Goal: Check status

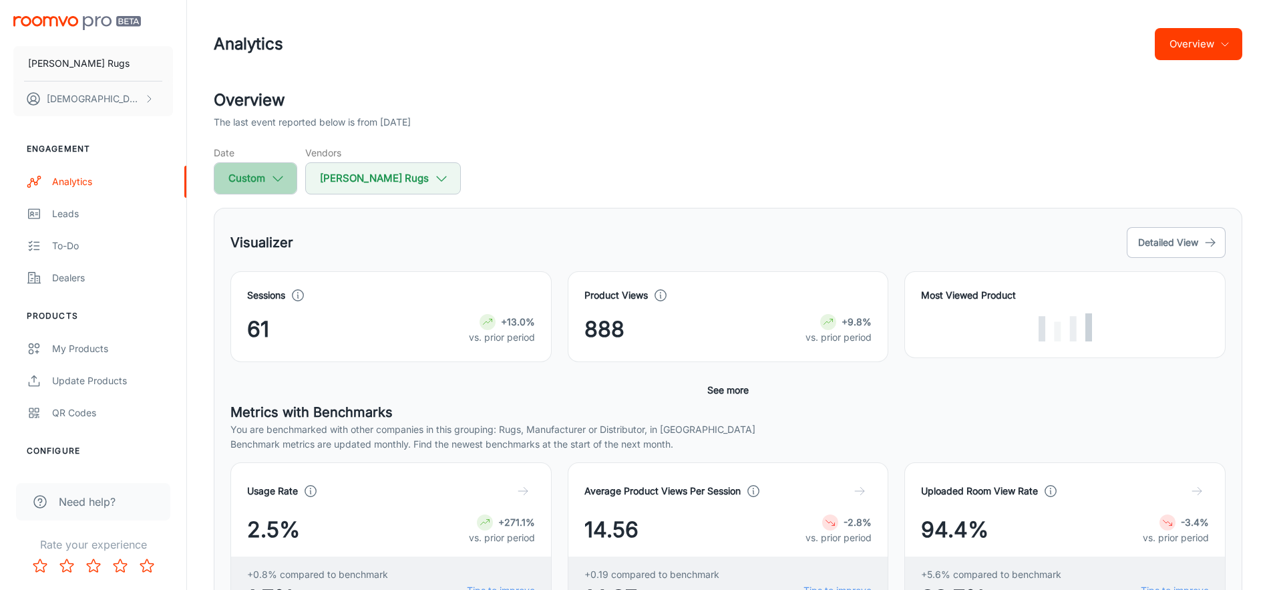
click at [278, 181] on icon "button" at bounding box center [277, 178] width 15 height 15
select select "7"
select select "2025"
select select "7"
select select "2025"
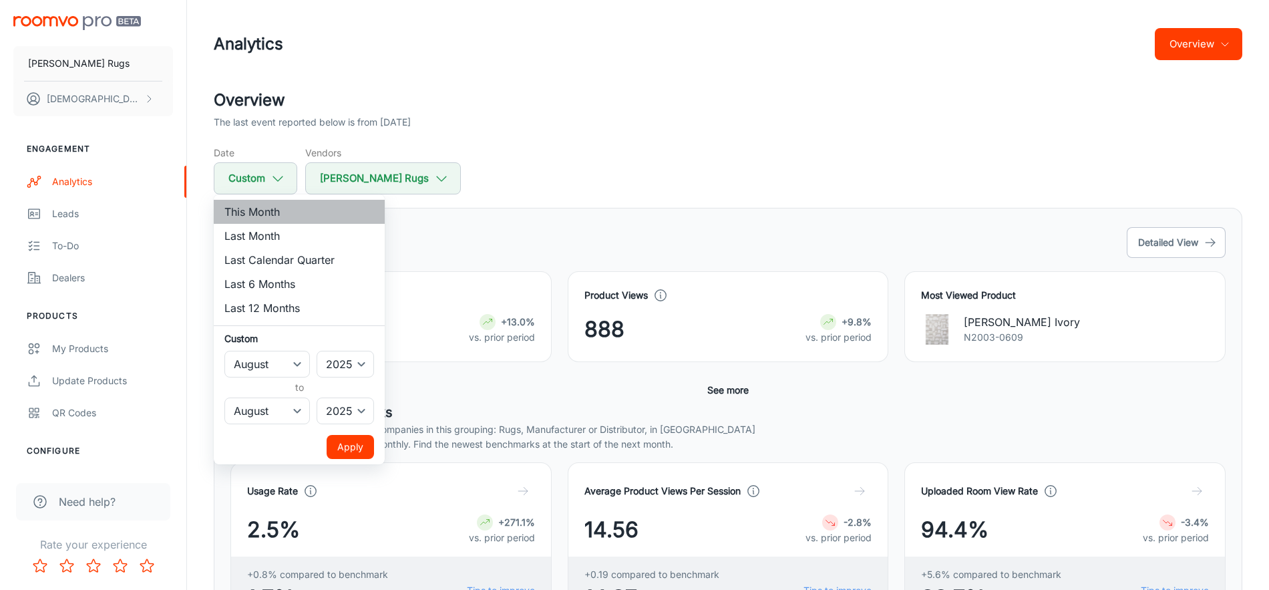
click at [273, 215] on li "This Month" at bounding box center [299, 212] width 171 height 24
select select "9"
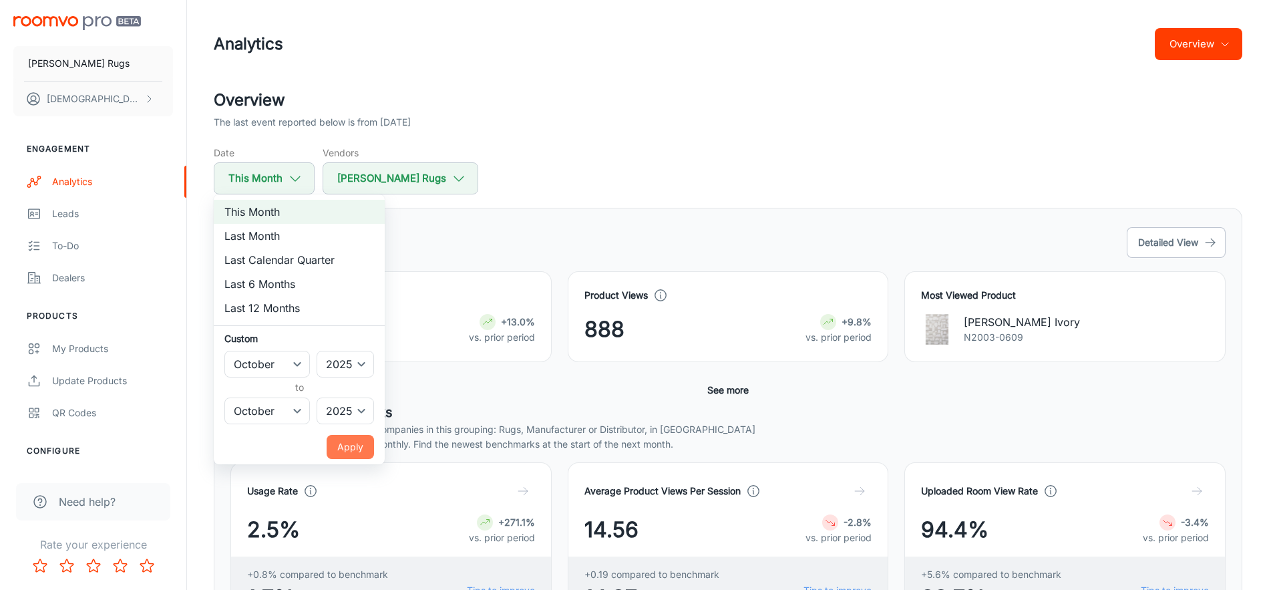
click at [357, 446] on button "Apply" at bounding box center [350, 447] width 47 height 24
